Goal: Task Accomplishment & Management: Manage account settings

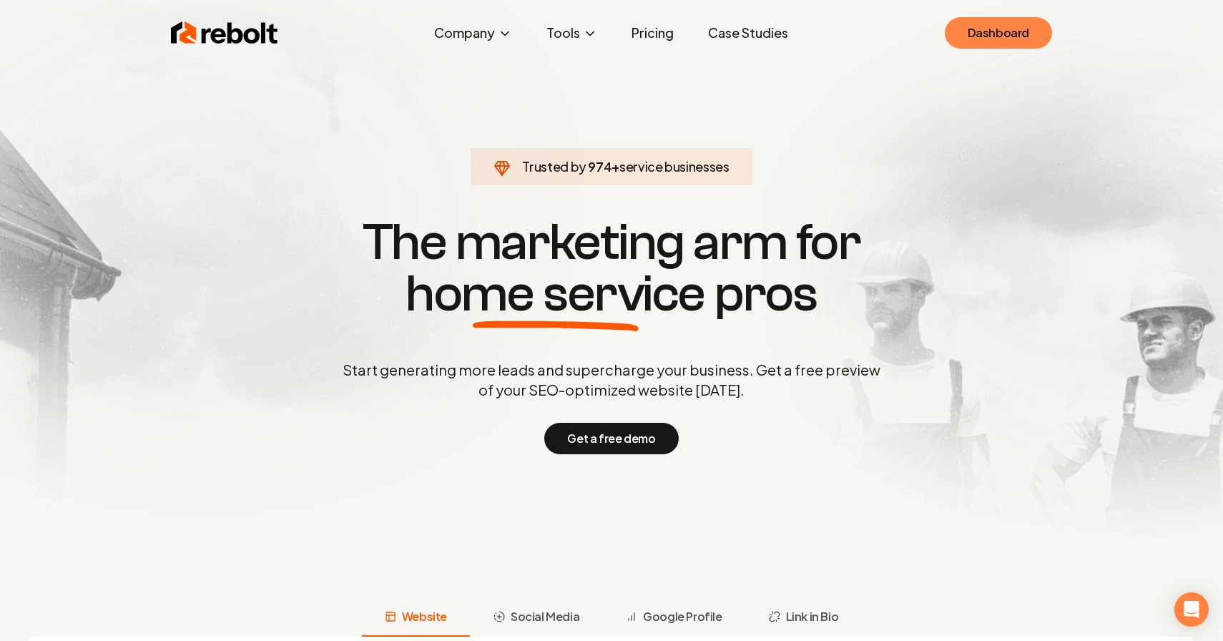
click at [999, 44] on link "Dashboard" at bounding box center [998, 32] width 107 height 31
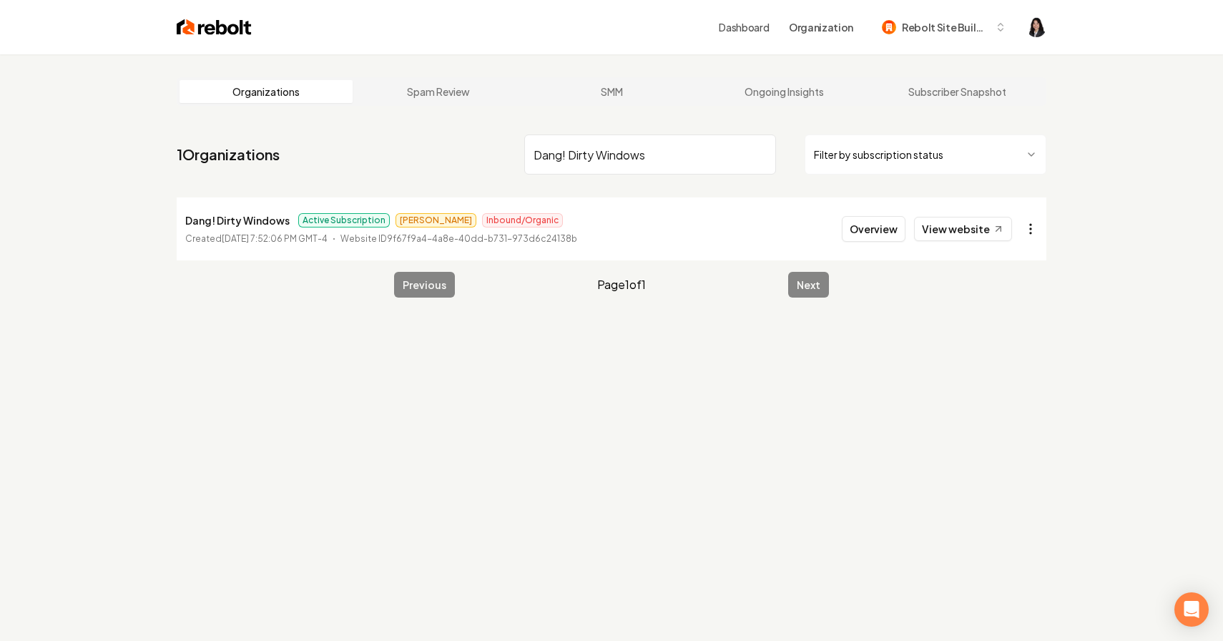
type input "Dang! Dirty Windows"
click at [1032, 235] on html "Dashboard Organization Rebolt Site Builder Organizations Spam Review SMM Ongoin…" at bounding box center [611, 320] width 1223 height 641
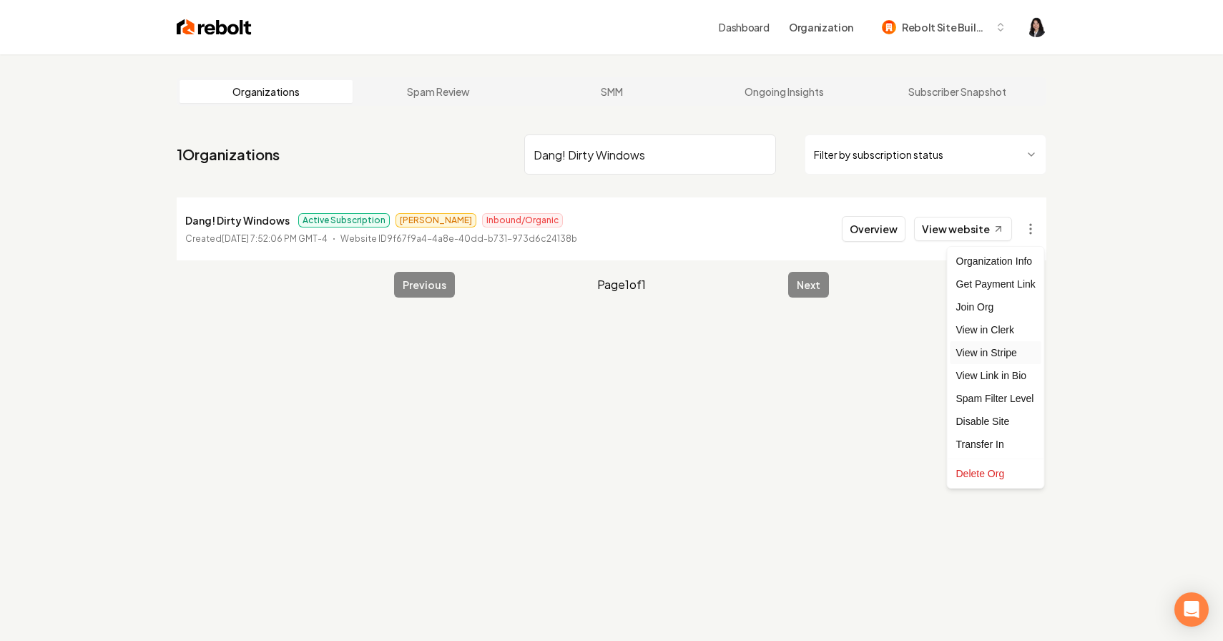
click at [993, 349] on link "View in Stripe" at bounding box center [996, 352] width 91 height 23
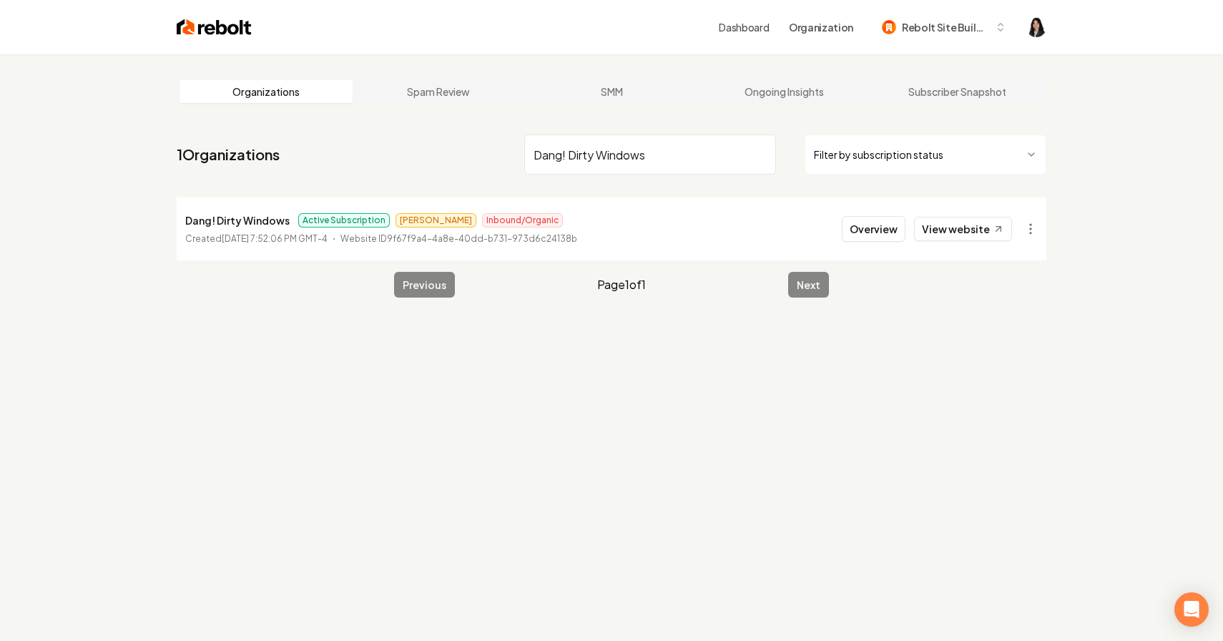
click at [764, 156] on input "Dang! Dirty Windows" at bounding box center [650, 154] width 252 height 40
paste input "[PERSON_NAME] Garage Door Services"
type input "[PERSON_NAME] Garage Door Services"
click at [1032, 230] on html "Dashboard Organization Rebolt Site Builder Organizations Spam Review SMM Ongoin…" at bounding box center [611, 320] width 1223 height 641
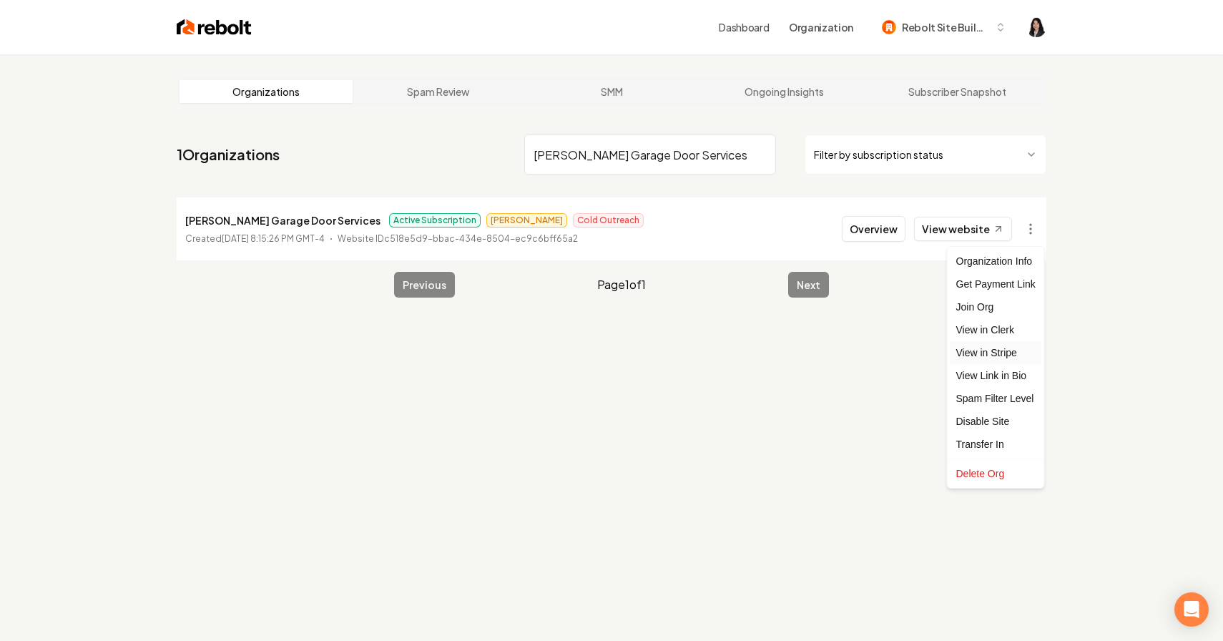
click at [1022, 351] on link "View in Stripe" at bounding box center [996, 352] width 91 height 23
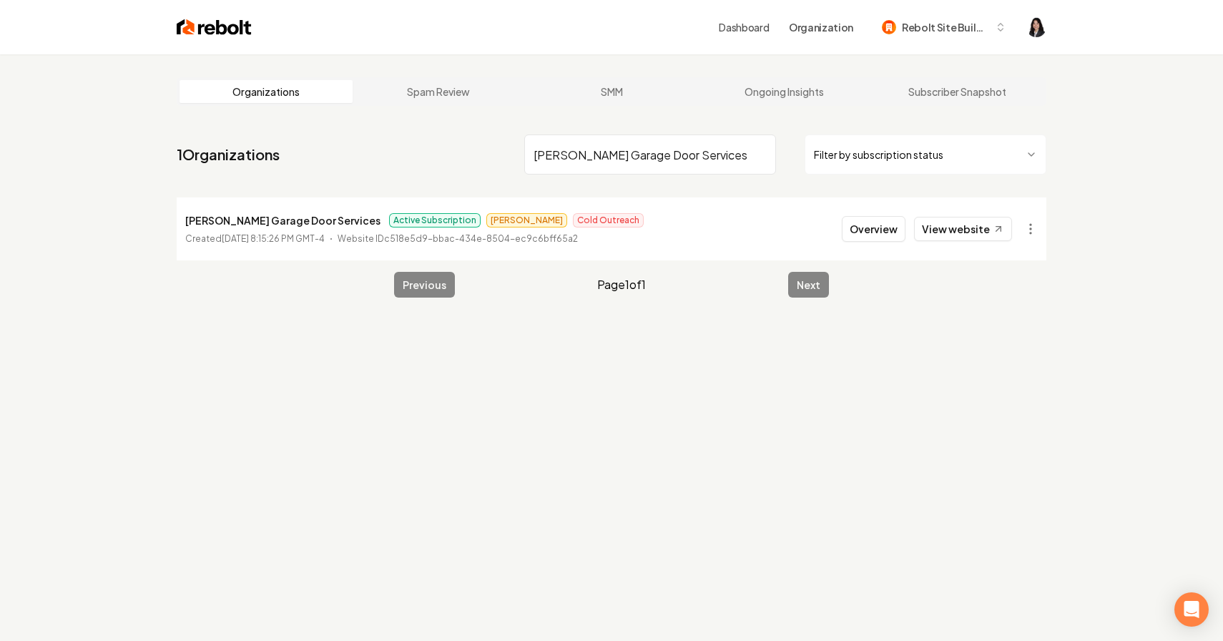
click at [763, 153] on input "[PERSON_NAME] Garage Door Services" at bounding box center [650, 154] width 252 height 40
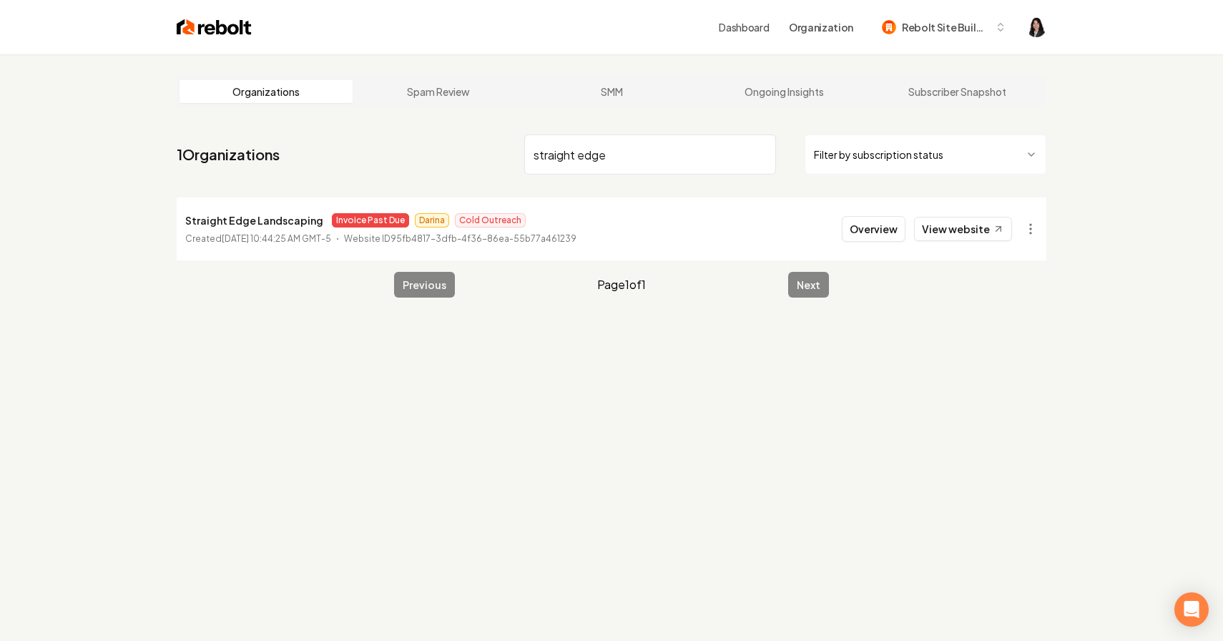
type input "straight edge"
click at [1031, 224] on html "Dashboard Organization Rebolt Site Builder Organizations Spam Review SMM Ongoin…" at bounding box center [611, 320] width 1223 height 641
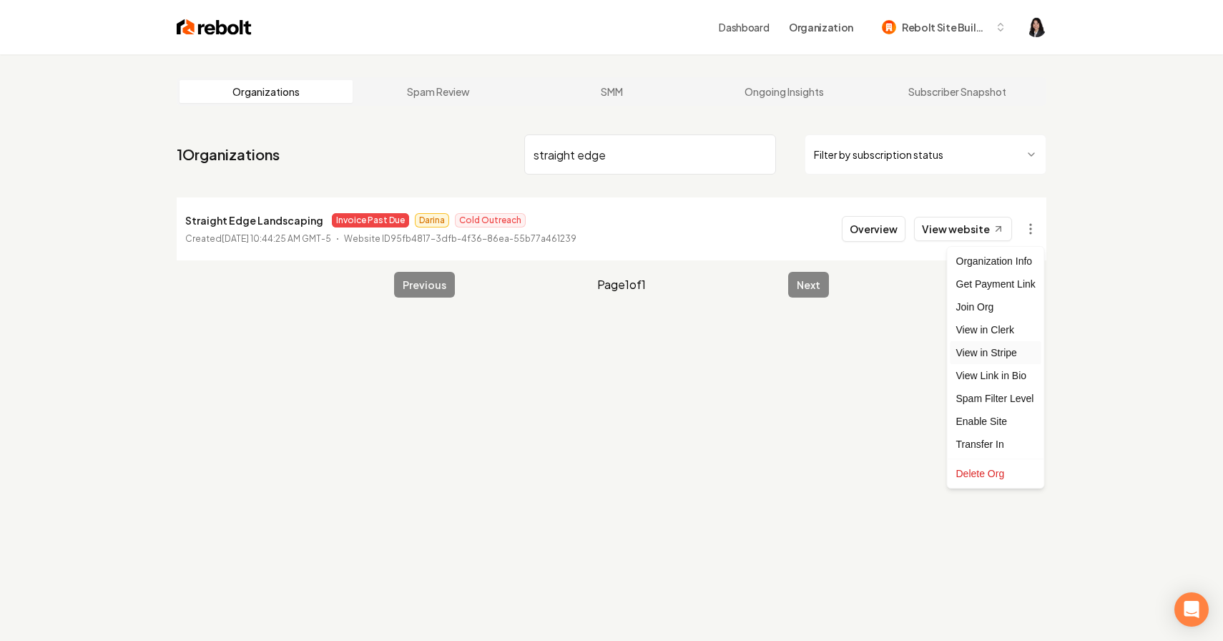
click at [1020, 359] on link "View in Stripe" at bounding box center [996, 352] width 91 height 23
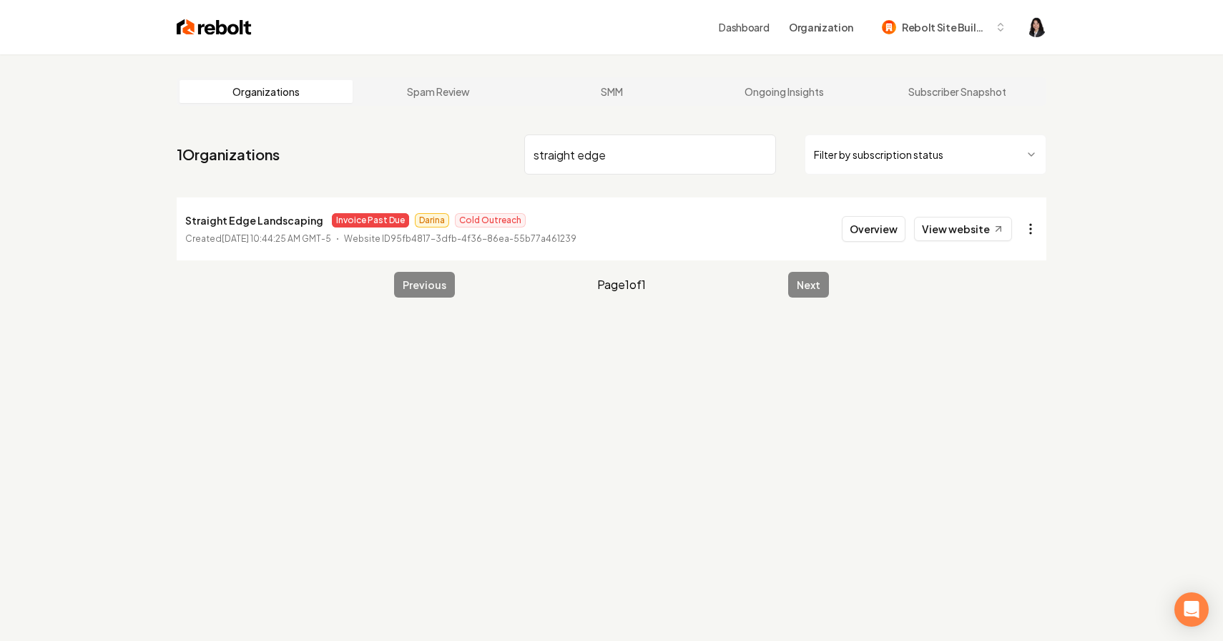
click at [1028, 225] on html "Dashboard Organization Rebolt Site Builder Organizations Spam Review SMM Ongoin…" at bounding box center [611, 320] width 1223 height 641
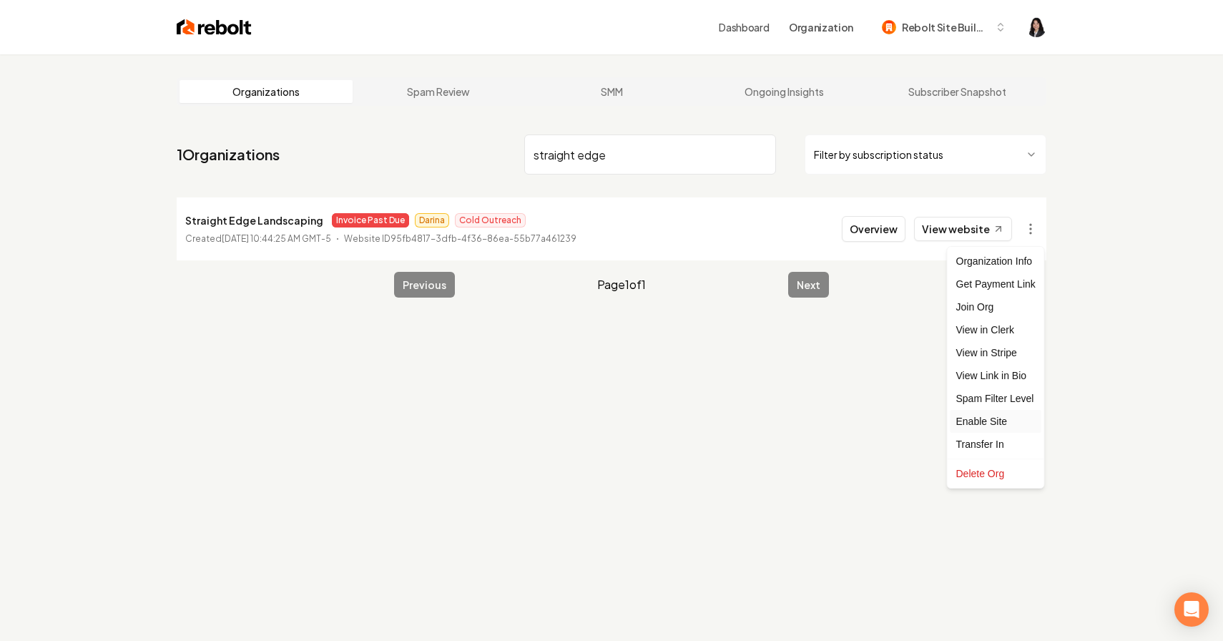
click at [1014, 419] on div "Enable Site" at bounding box center [996, 421] width 91 height 23
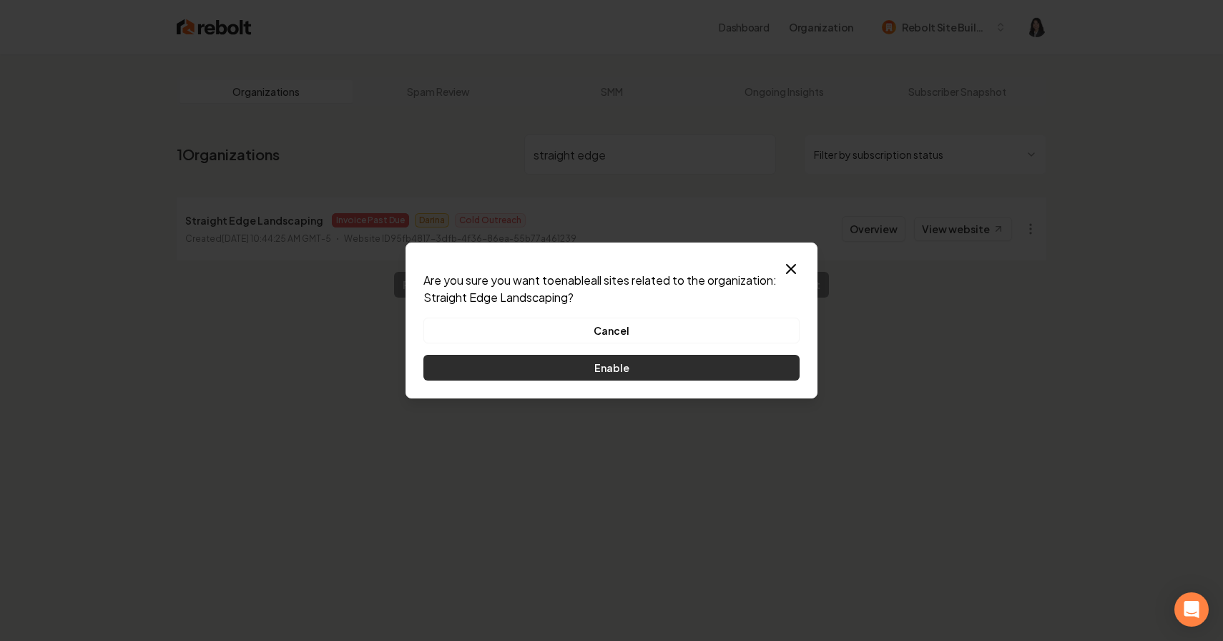
click at [748, 372] on button "Enable" at bounding box center [611, 368] width 376 height 26
